Goal: Task Accomplishment & Management: Manage account settings

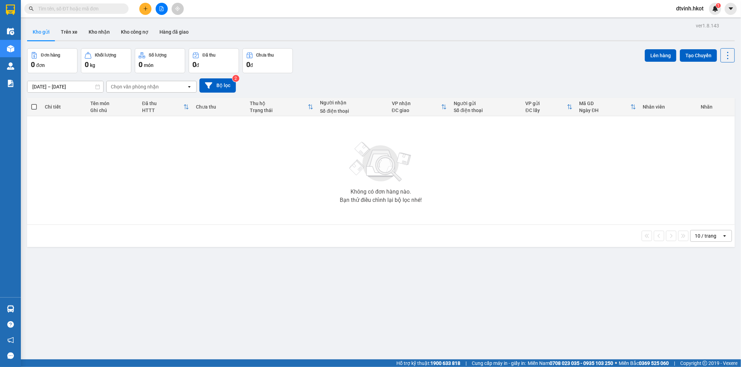
click at [78, 89] on input "09/09/2025 – 11/09/2025" at bounding box center [65, 86] width 76 height 11
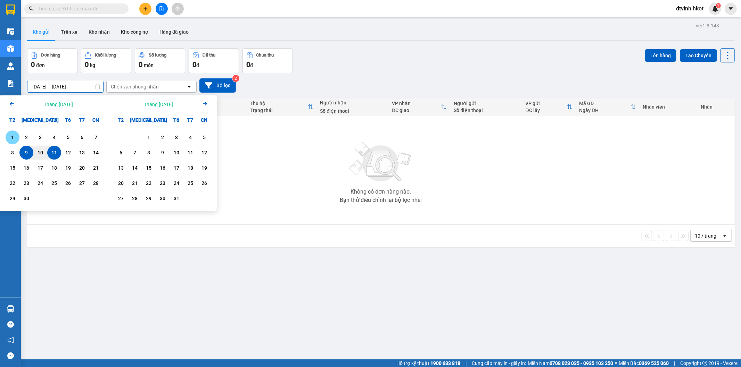
click at [11, 139] on div "1" at bounding box center [13, 137] width 10 height 8
click at [55, 155] on div "11" at bounding box center [54, 153] width 10 height 8
type input "01/09/2025 – 11/09/2025"
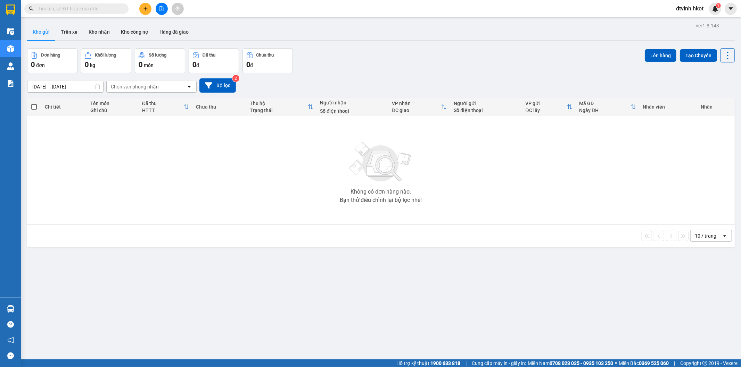
click at [164, 83] on div "Chọn văn phòng nhận" at bounding box center [147, 86] width 80 height 11
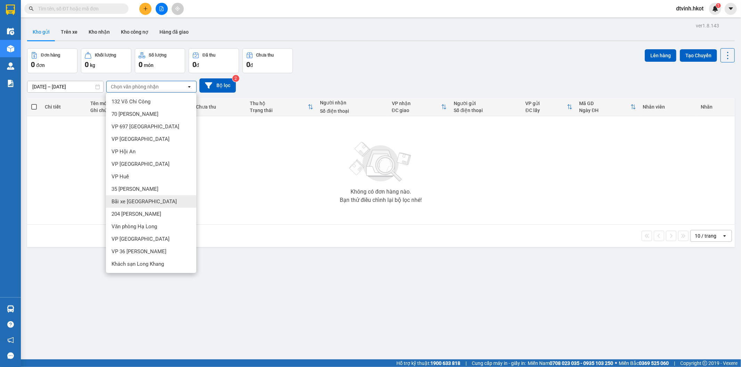
click at [157, 200] on div "Bãi xe Thạch Bàn" at bounding box center [151, 201] width 90 height 13
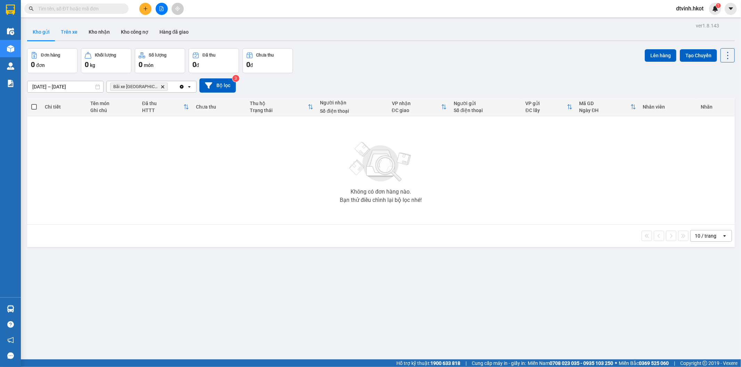
click at [68, 31] on button "Trên xe" at bounding box center [69, 32] width 28 height 17
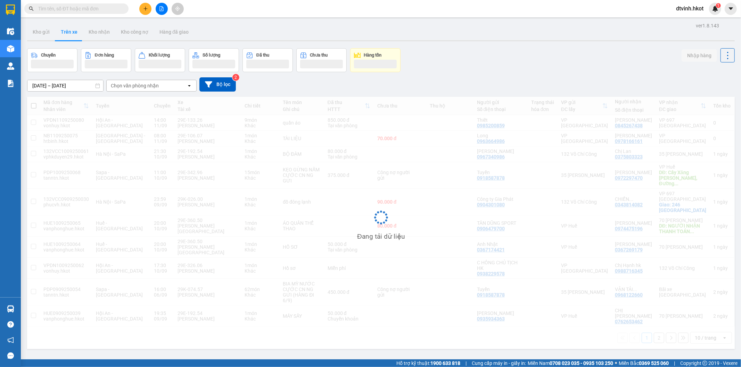
click at [143, 87] on div "Chọn văn phòng nhận" at bounding box center [135, 85] width 48 height 7
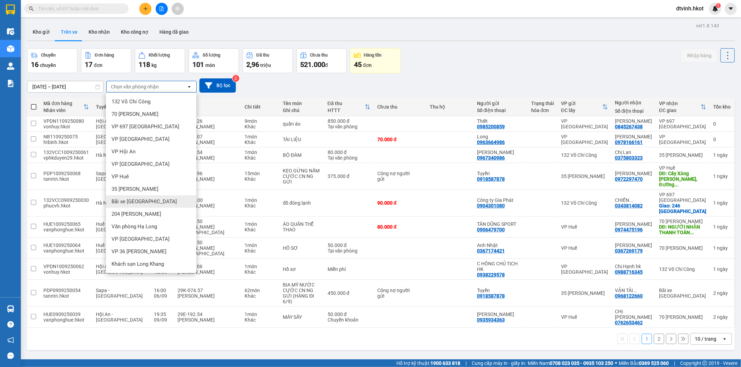
click at [150, 200] on span "Bãi xe Thạch Bàn" at bounding box center [143, 201] width 65 height 7
